Goal: Task Accomplishment & Management: Manage account settings

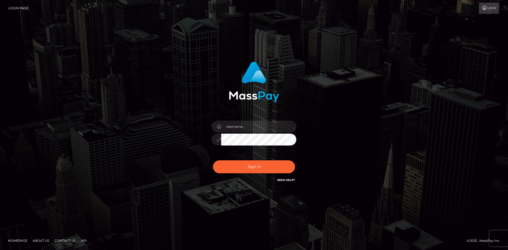
click at [245, 131] on input "text" at bounding box center [258, 127] width 75 height 12
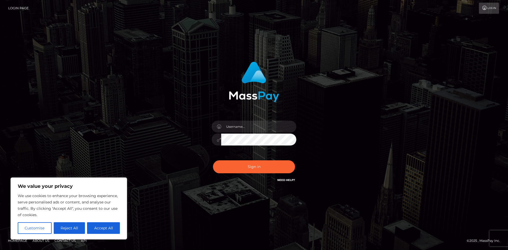
type input "vloxisells@gmail.com"
click at [263, 167] on button "Sign in" at bounding box center [254, 166] width 82 height 13
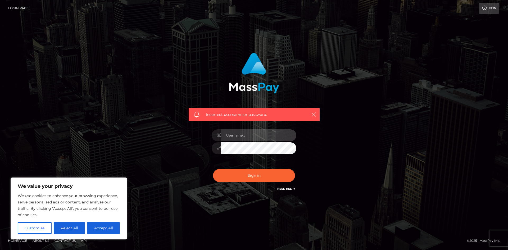
click at [261, 130] on input "text" at bounding box center [258, 135] width 75 height 12
type input "[EMAIL_ADDRESS][DOMAIN_NAME]"
click at [264, 175] on button "Sign in" at bounding box center [254, 175] width 82 height 13
click at [314, 114] on icon "button" at bounding box center [313, 114] width 5 height 5
click at [234, 133] on input "text" at bounding box center [258, 135] width 75 height 12
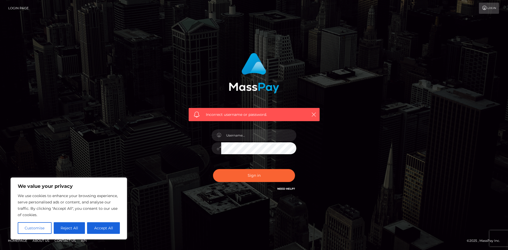
click at [233, 156] on div at bounding box center [254, 145] width 93 height 41
type input "vloxisells@gmail.com"
click at [489, 7] on link "Login" at bounding box center [489, 8] width 20 height 11
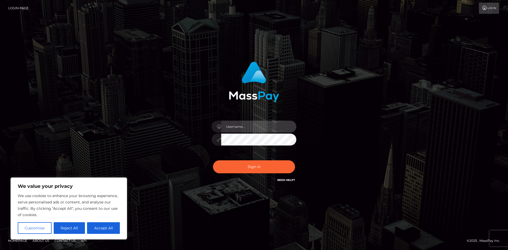
click at [230, 128] on input "text" at bounding box center [258, 127] width 75 height 12
type input "[EMAIL_ADDRESS][DOMAIN_NAME]"
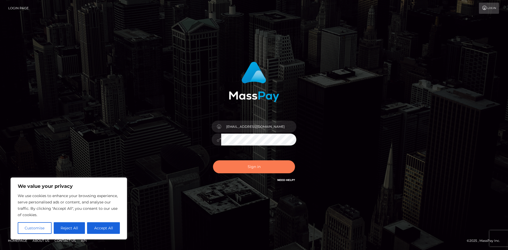
click at [273, 164] on button "Sign in" at bounding box center [254, 166] width 82 height 13
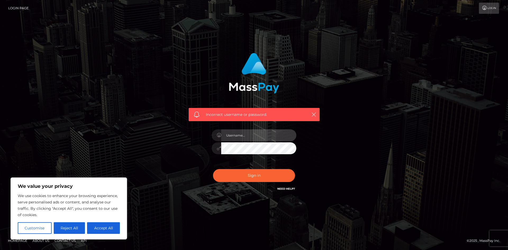
click at [237, 129] on input "text" at bounding box center [258, 135] width 75 height 12
click at [98, 229] on button "Accept All" at bounding box center [103, 228] width 33 height 12
checkbox input "true"
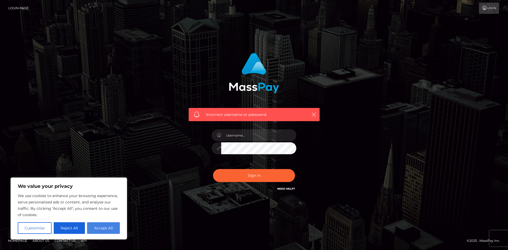
checkbox input "true"
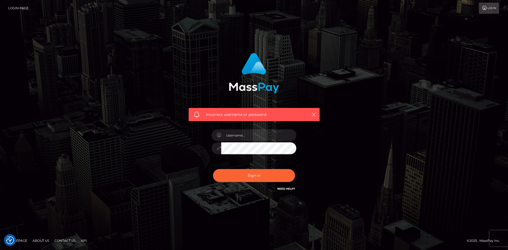
click at [314, 115] on icon "button" at bounding box center [313, 114] width 5 height 5
